Goal: Register for event/course

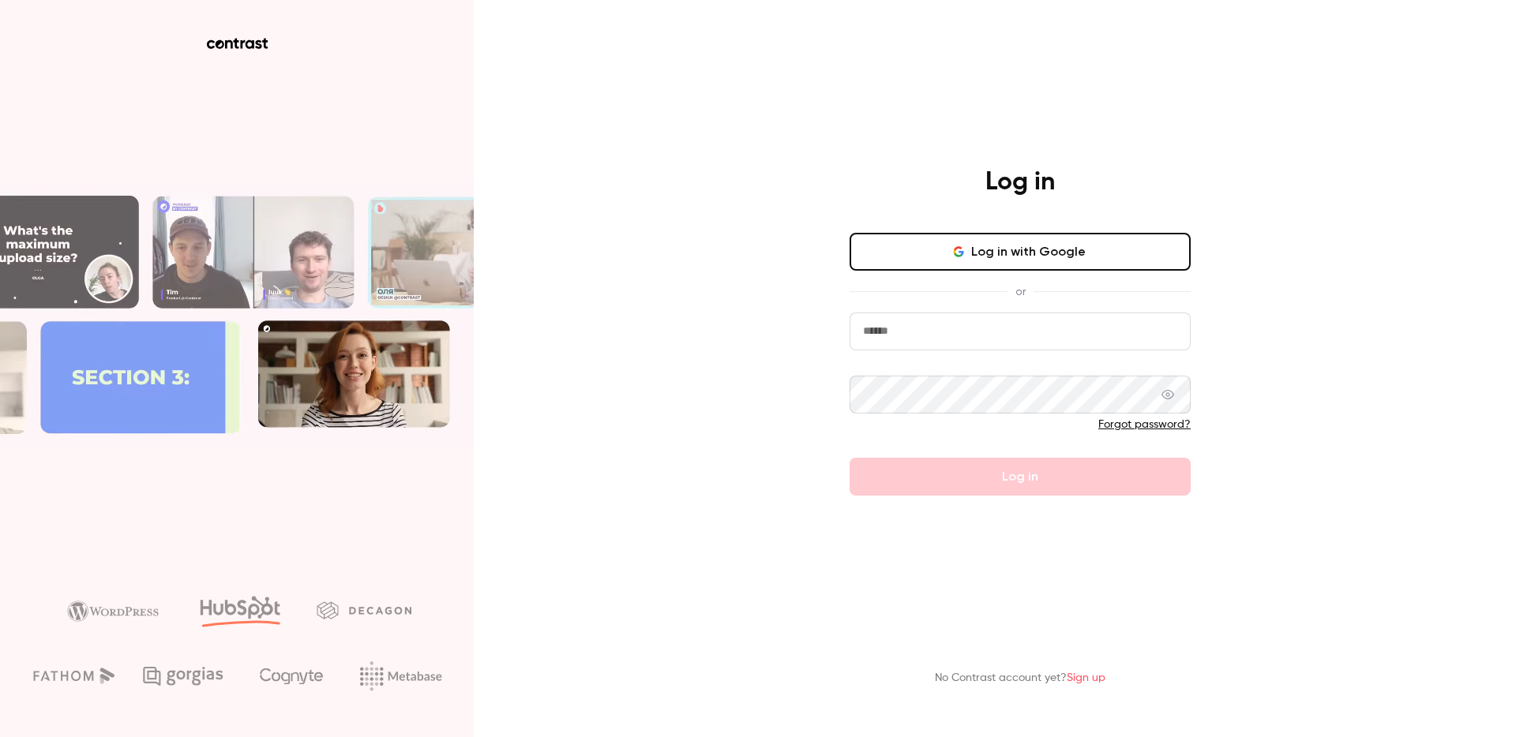
click at [0, 737] on nordpass-portal at bounding box center [0, 737] width 0 height 0
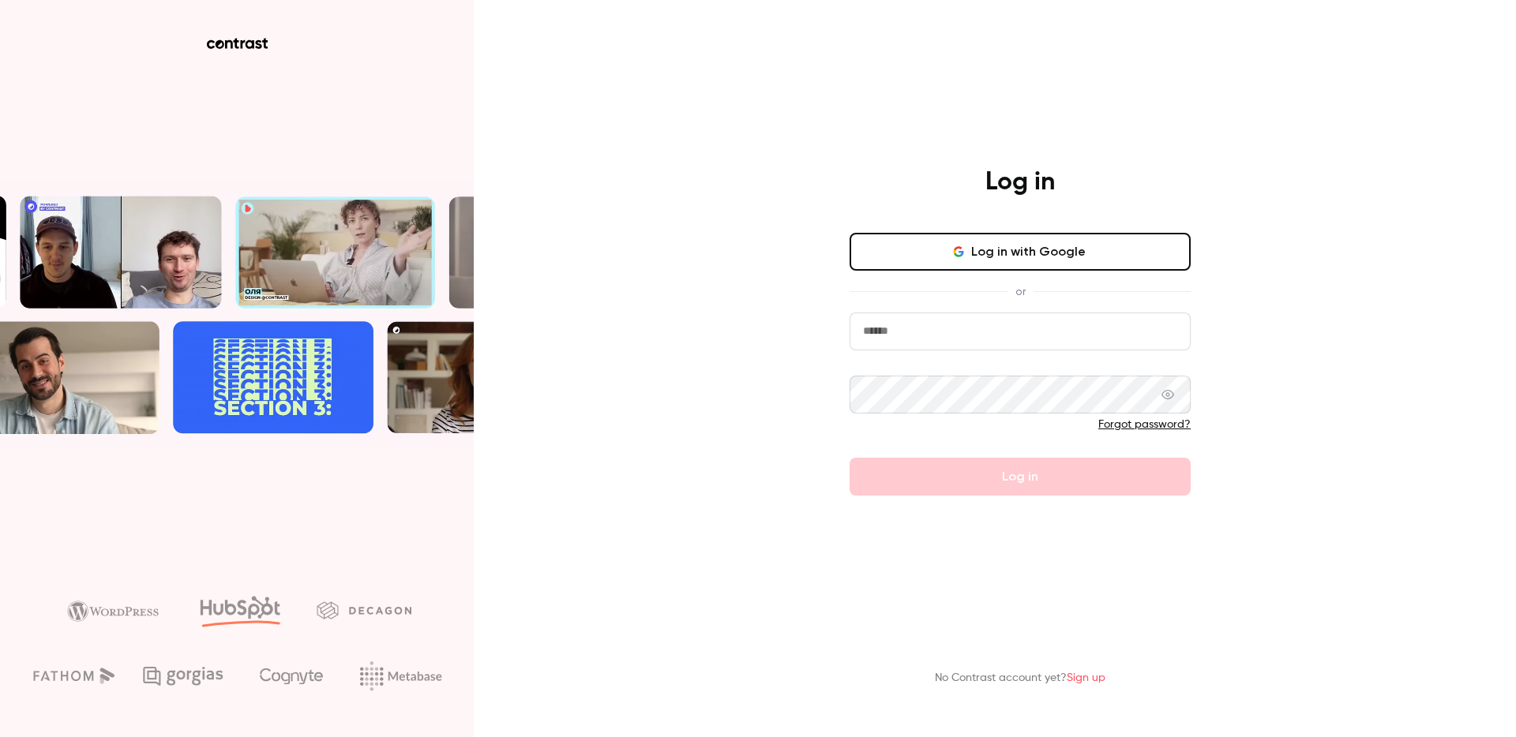
type input "**********"
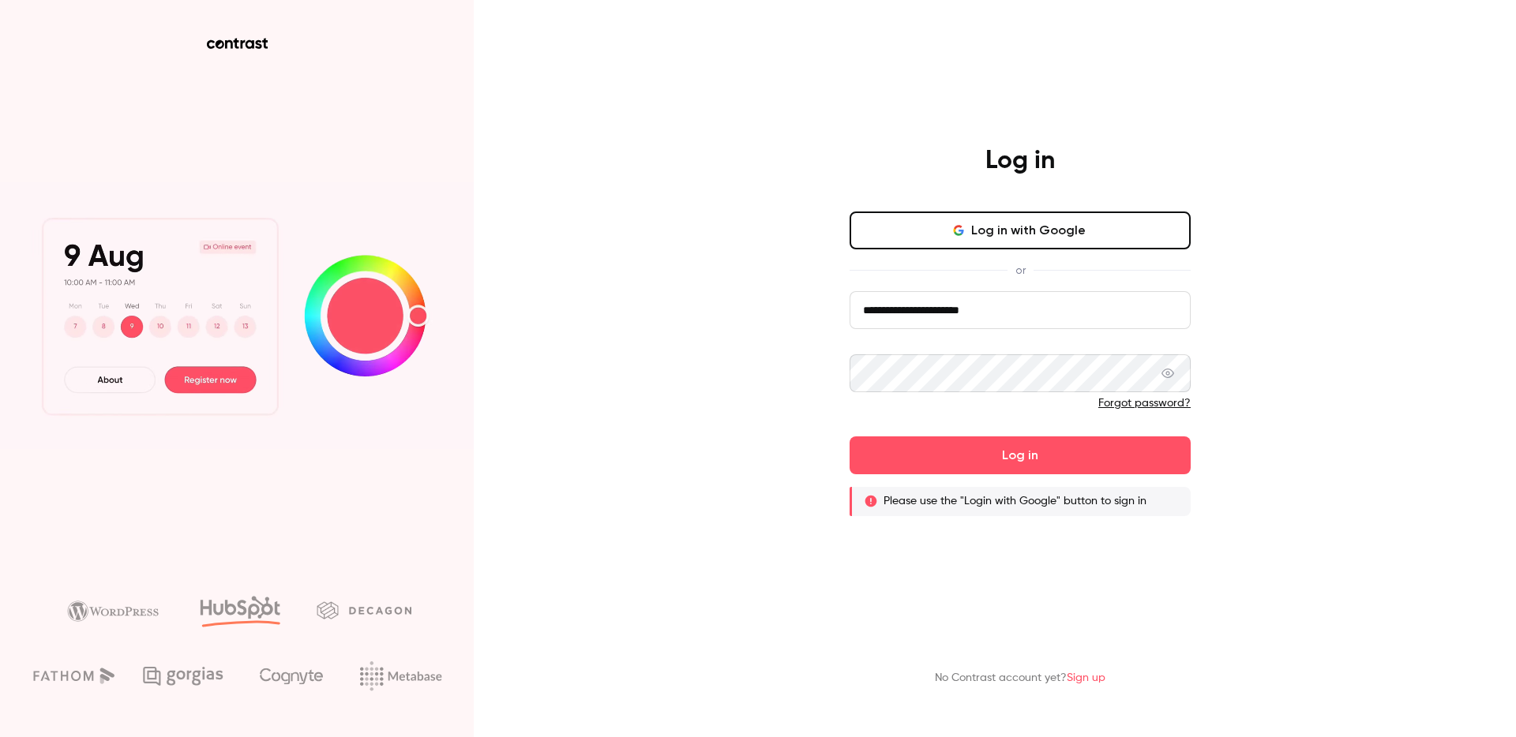
click at [1028, 236] on button "Log in with Google" at bounding box center [1019, 231] width 341 height 38
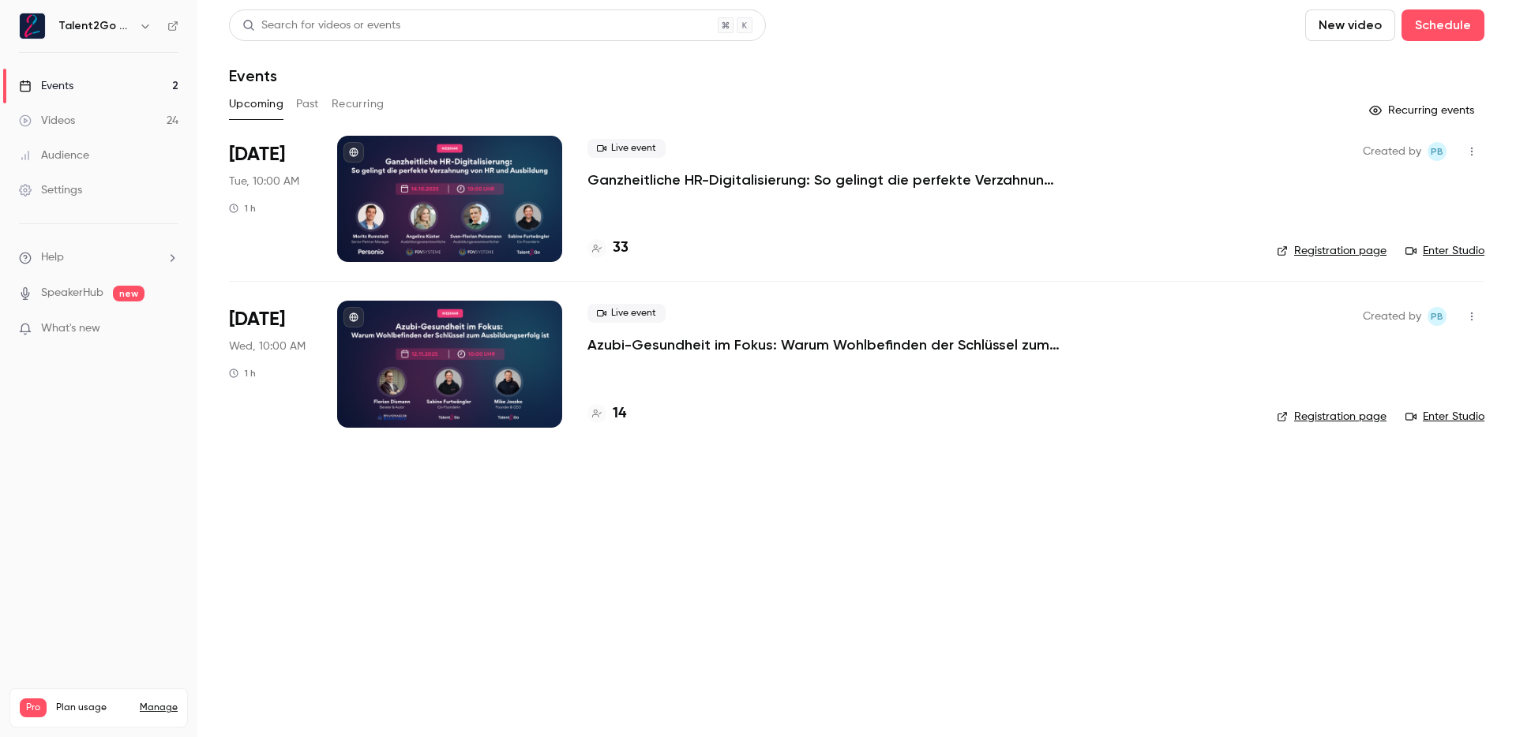
click at [786, 179] on p "Ganzheitliche HR-Digitalisierung: So gelingt die perfekte Verzahnung von HR und…" at bounding box center [824, 180] width 474 height 19
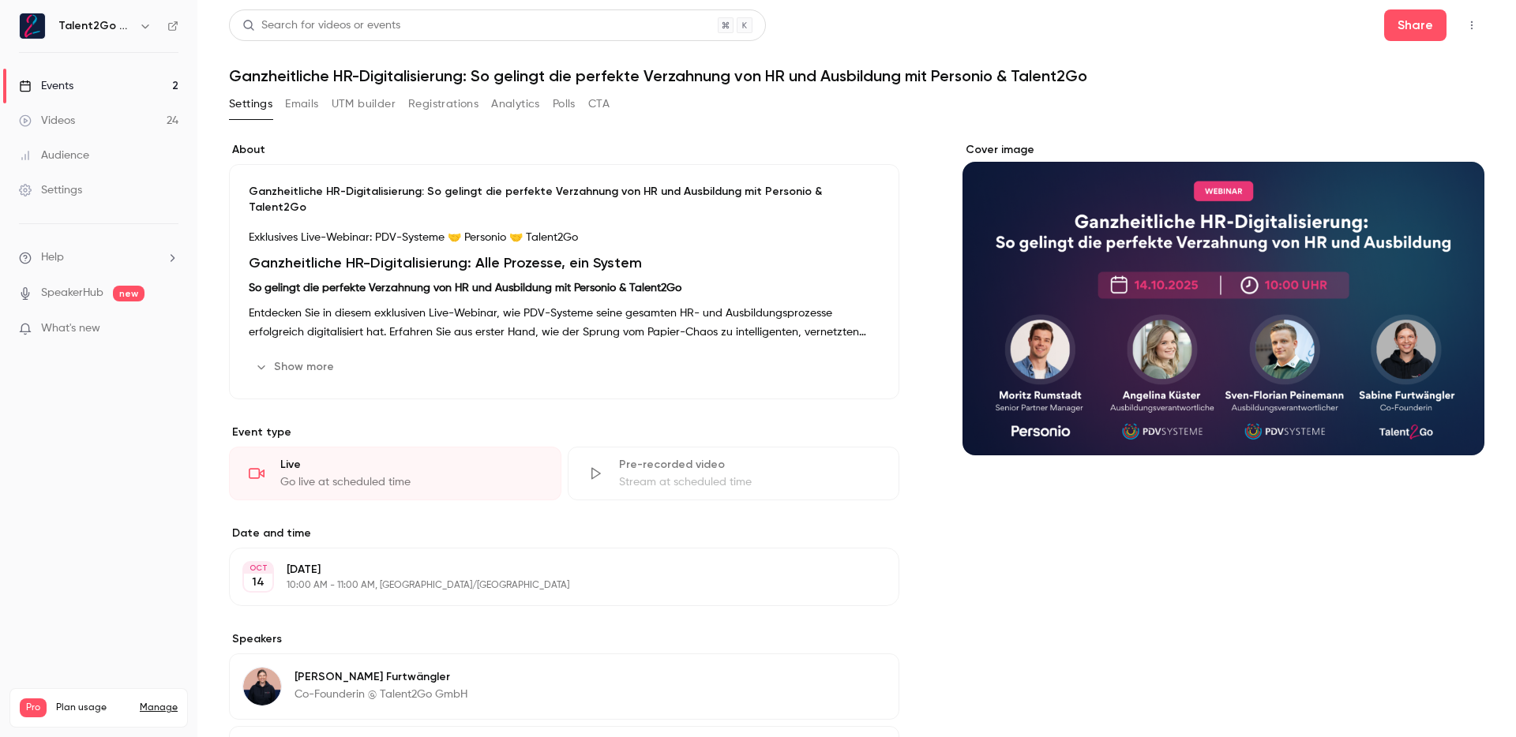
click at [435, 104] on button "Registrations" at bounding box center [443, 104] width 70 height 25
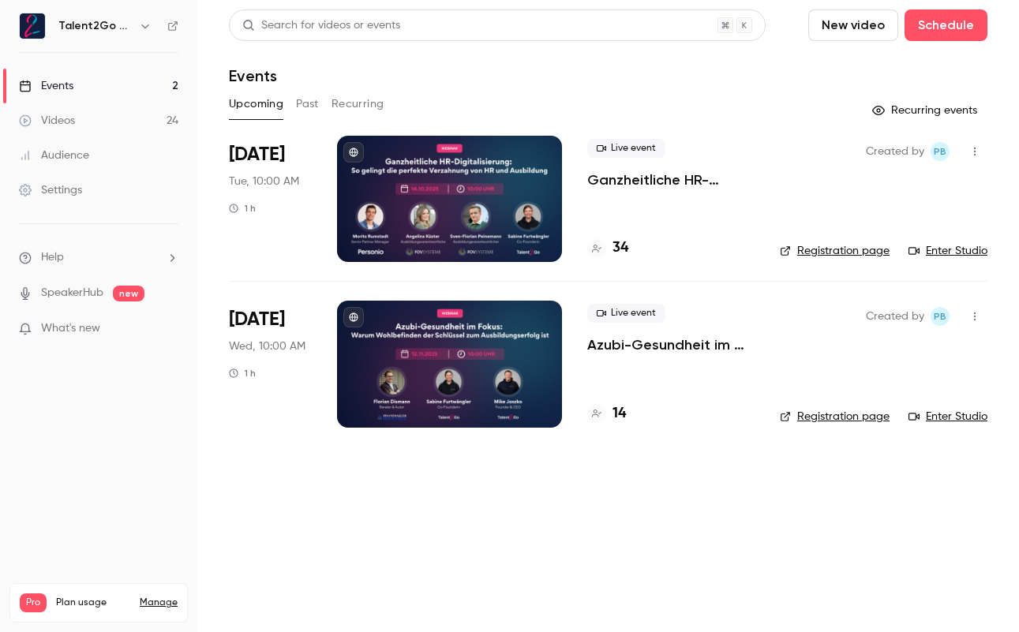
click at [618, 248] on h4 "34" at bounding box center [621, 248] width 16 height 21
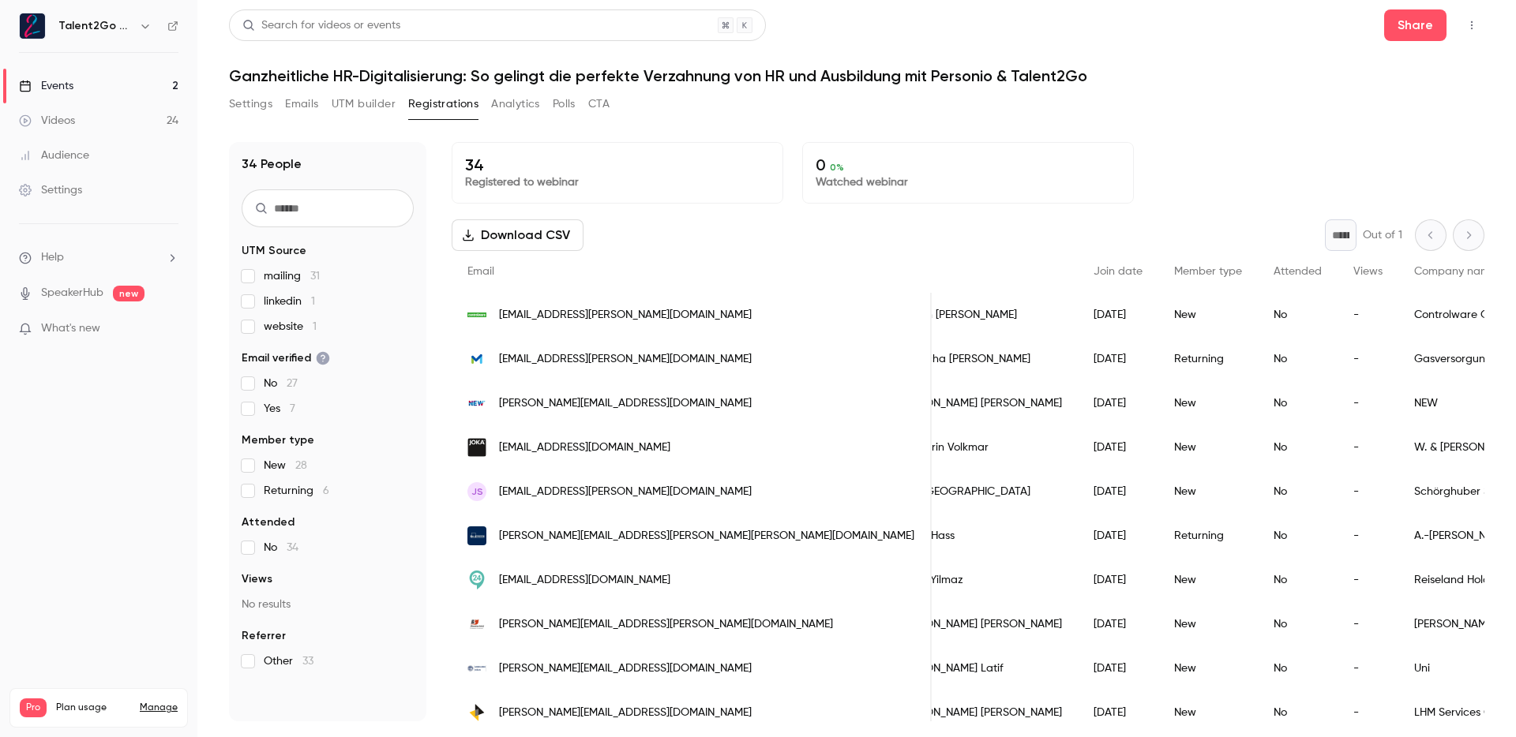
click at [290, 276] on span "mailing 31" at bounding box center [292, 276] width 56 height 16
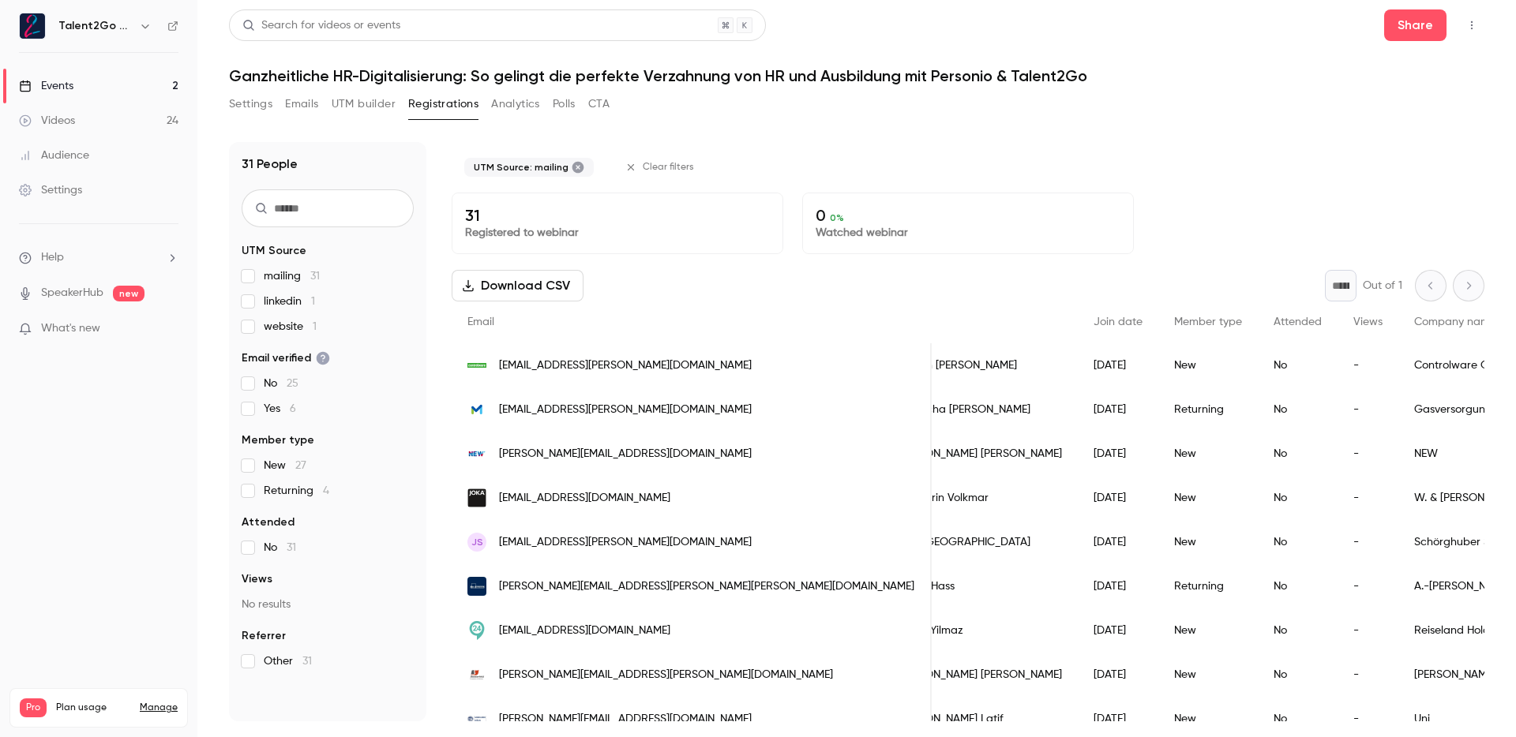
click at [281, 279] on span "mailing 31" at bounding box center [292, 276] width 56 height 16
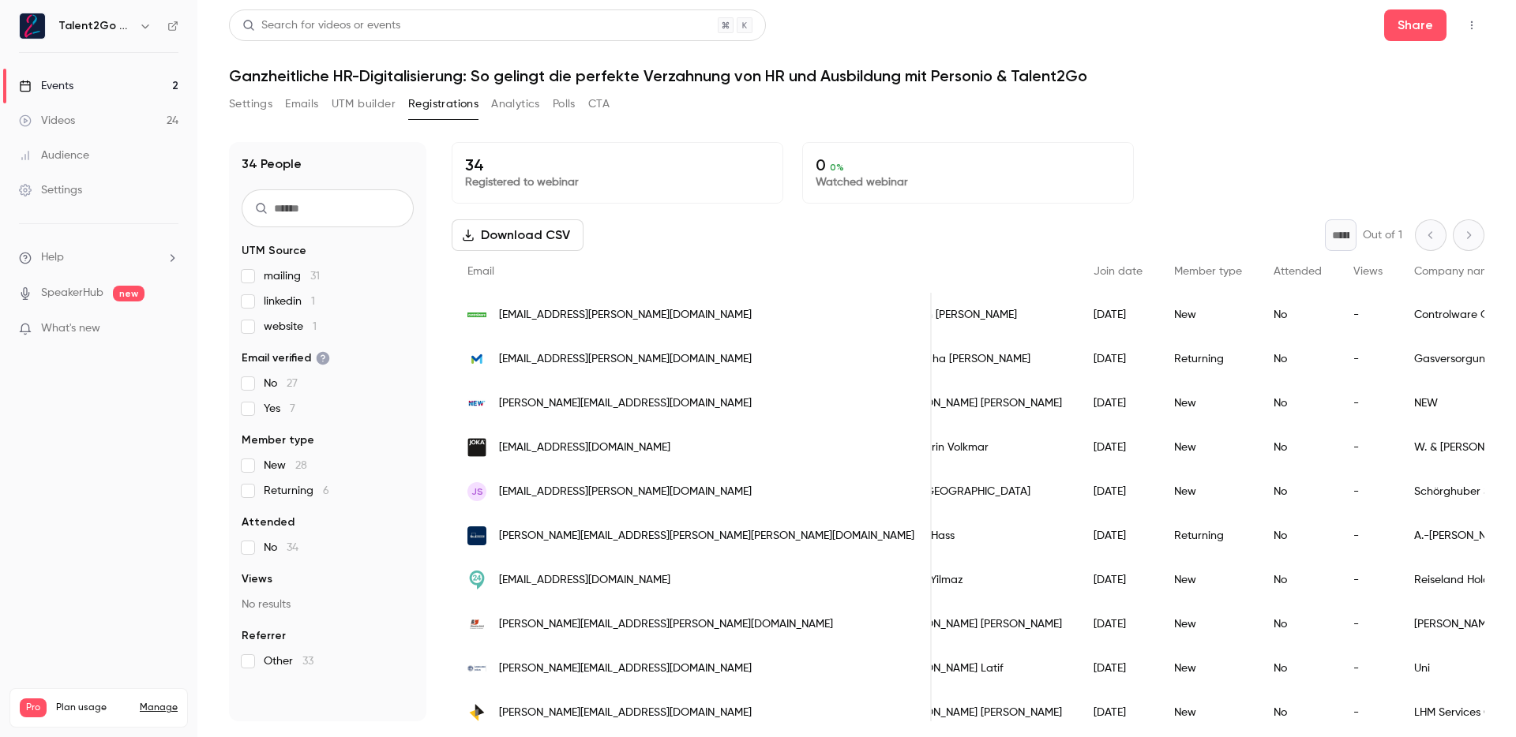
click at [264, 278] on span "mailing 31" at bounding box center [292, 276] width 56 height 16
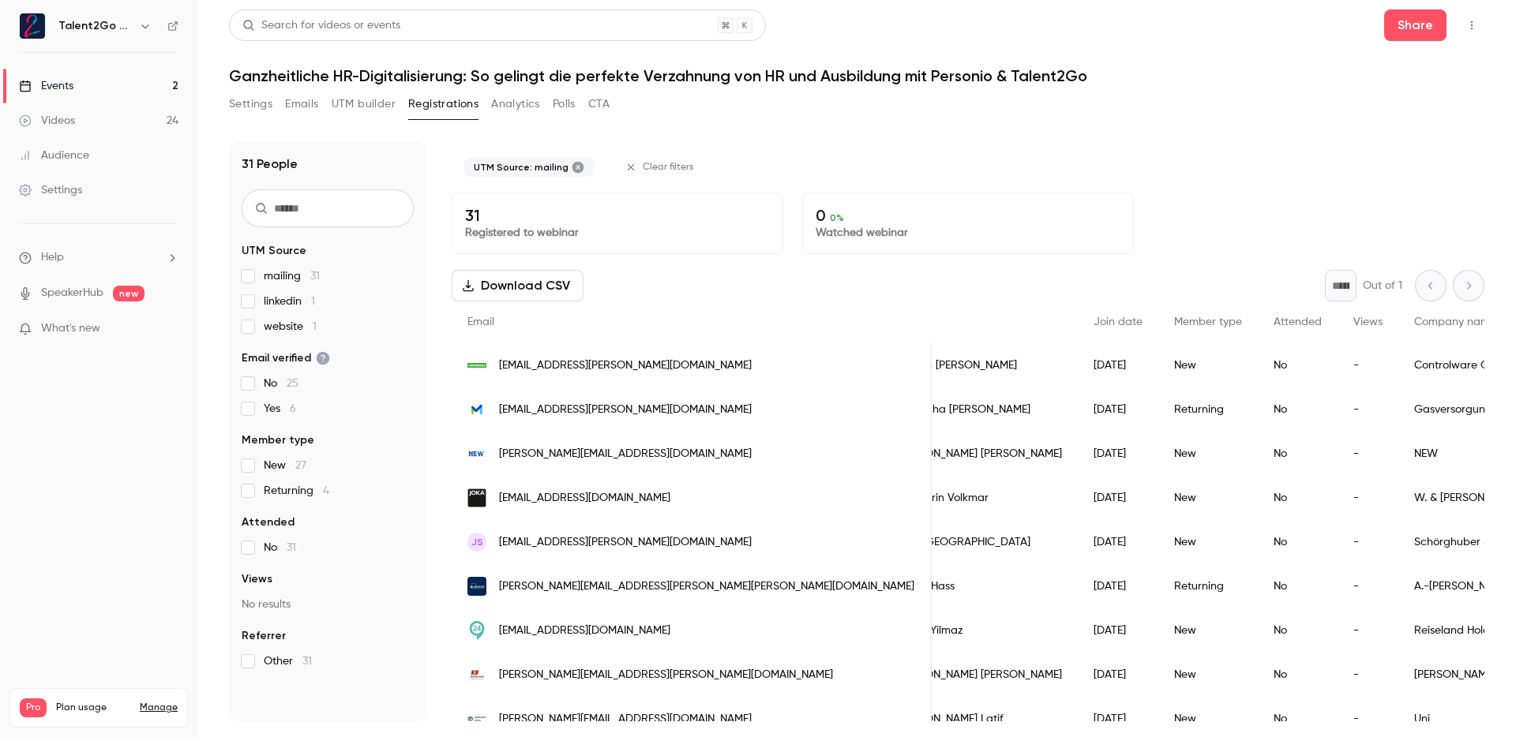
click at [264, 278] on span "mailing 31" at bounding box center [292, 276] width 56 height 16
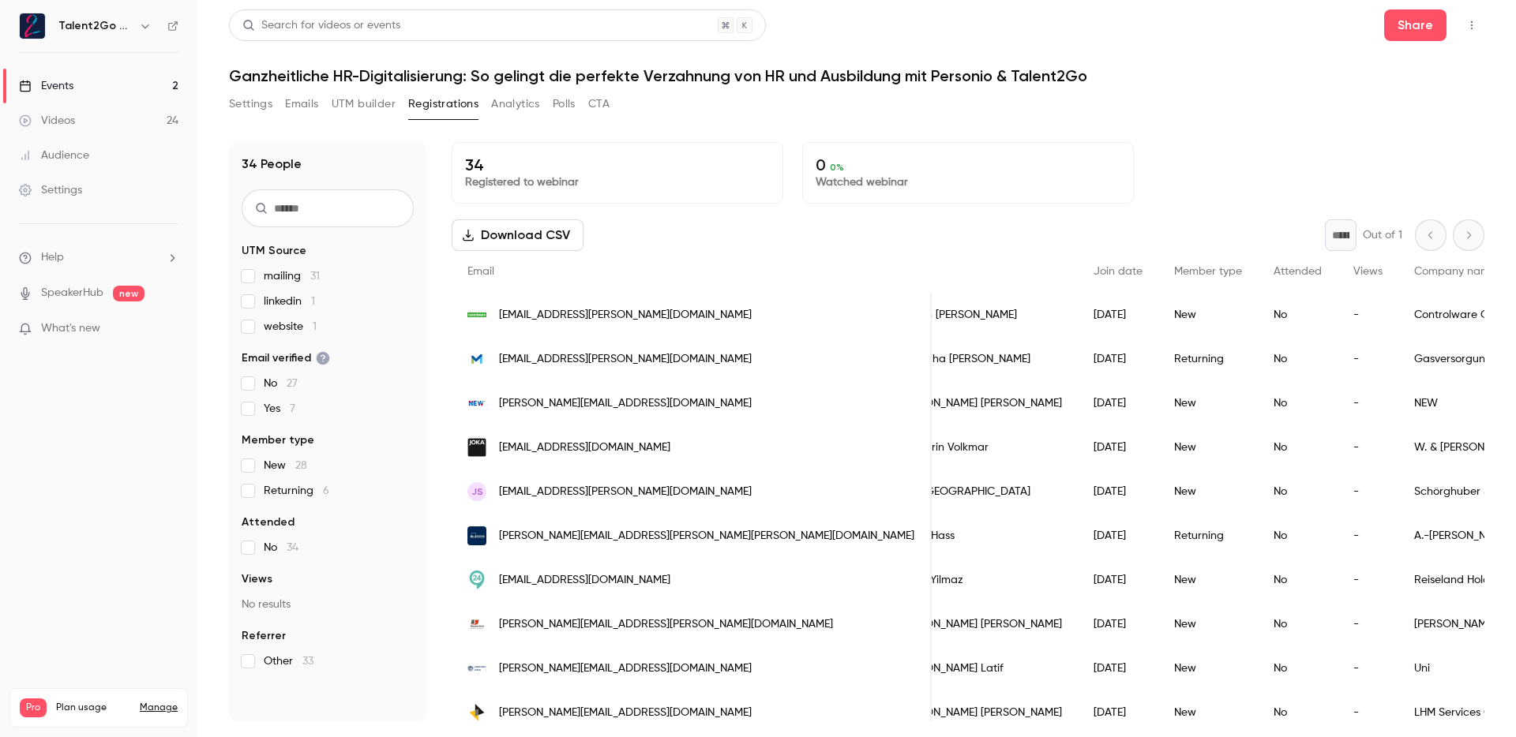
click at [264, 278] on span "mailing 31" at bounding box center [292, 276] width 56 height 16
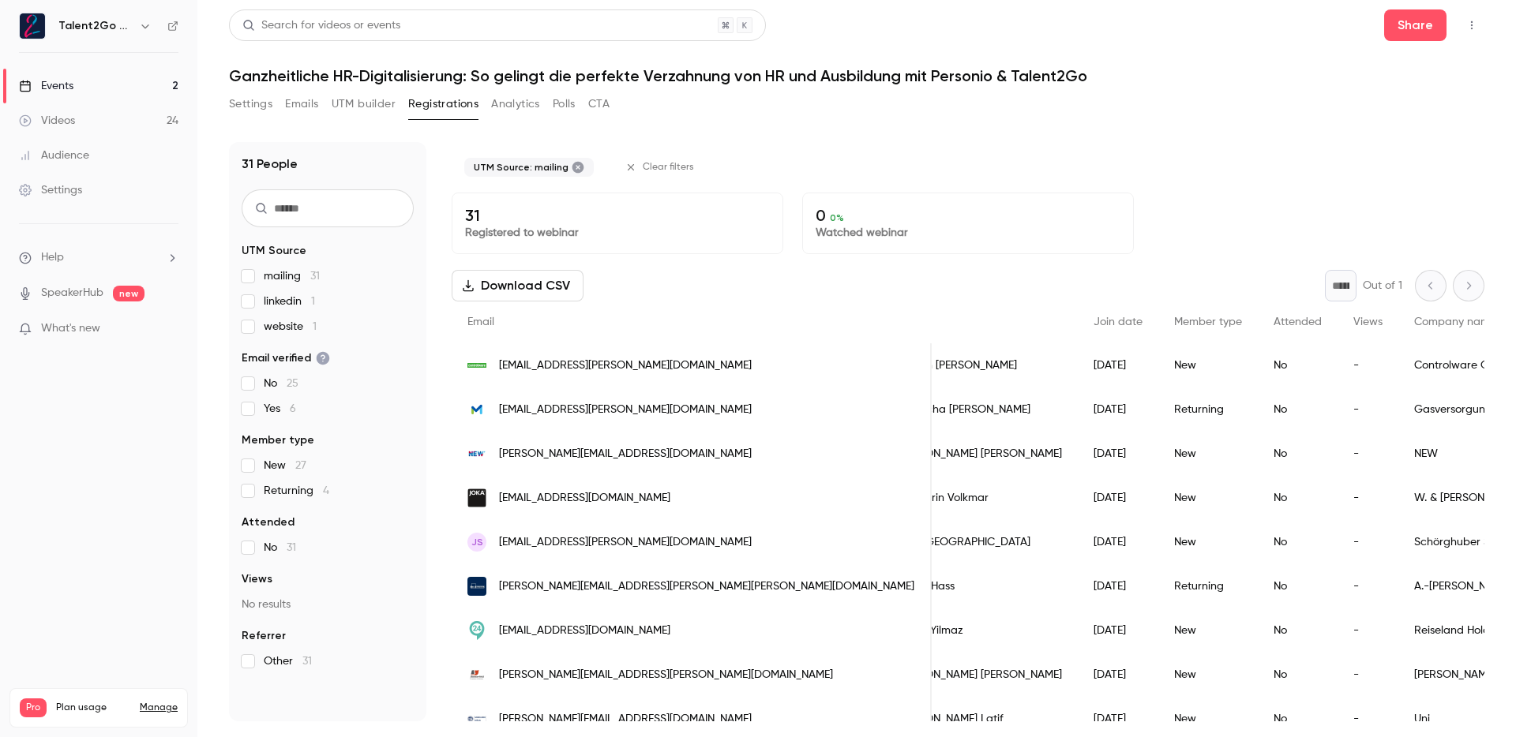
click at [261, 280] on label "mailing 31" at bounding box center [328, 276] width 172 height 16
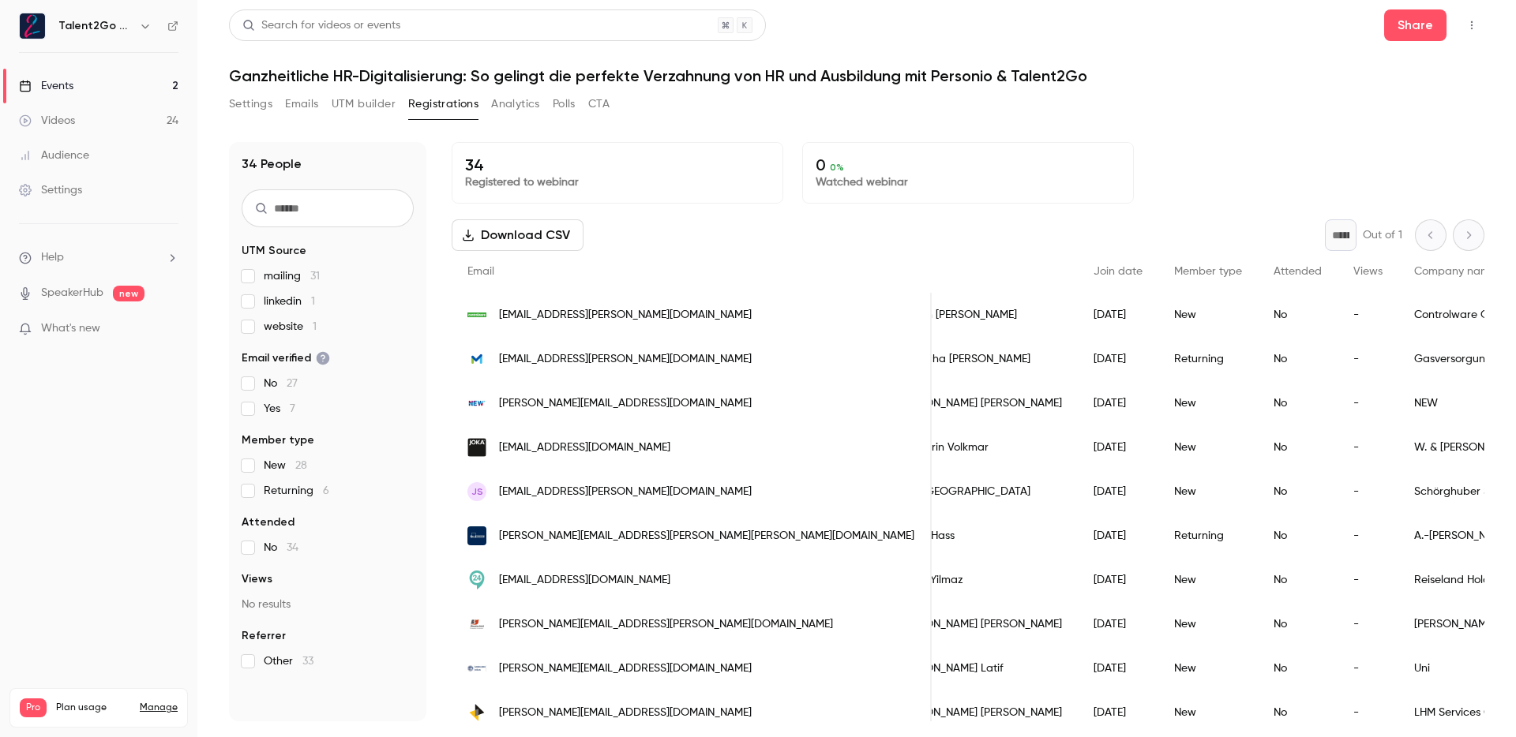
click at [76, 299] on link "SpeakerHub" at bounding box center [72, 293] width 62 height 17
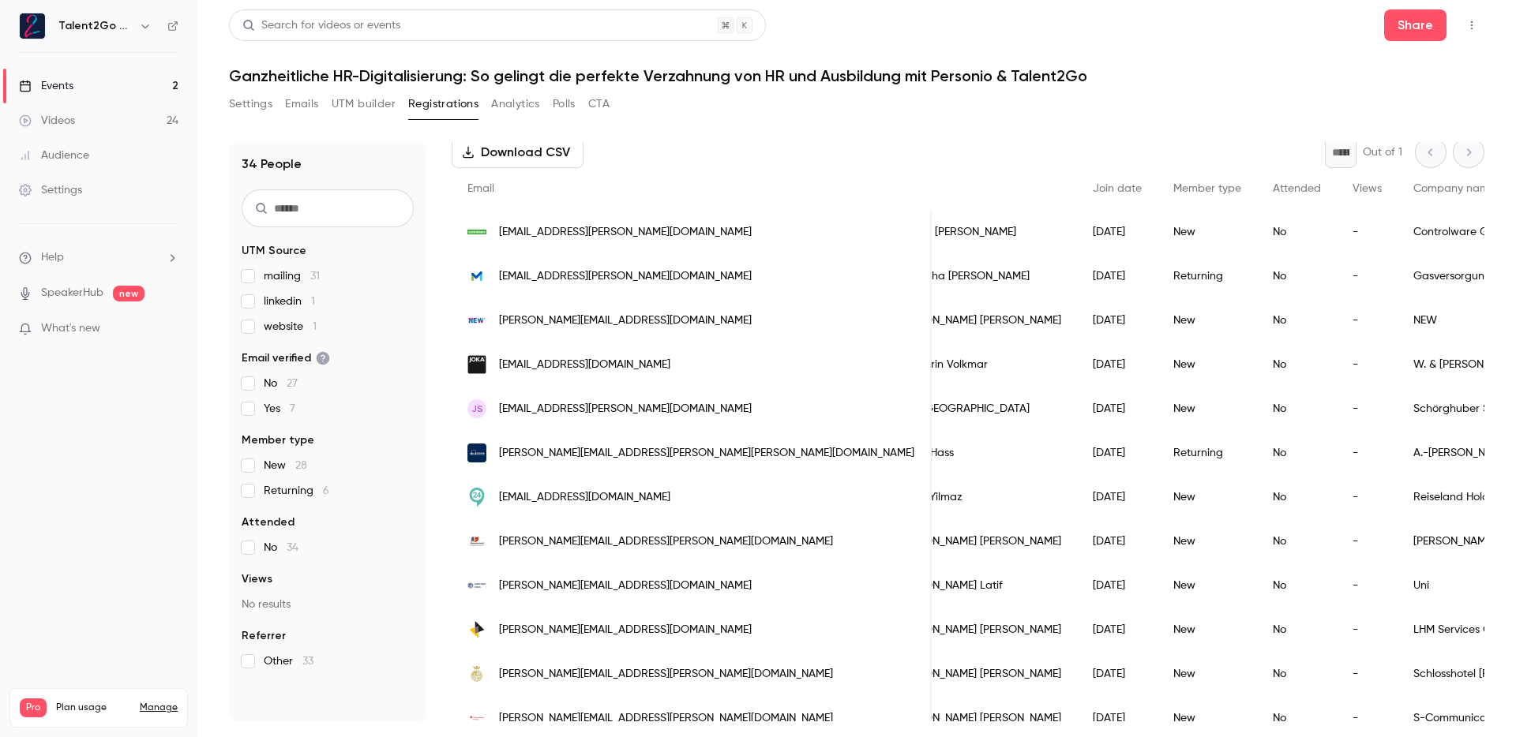
scroll to position [113, 0]
